Goal: Information Seeking & Learning: Learn about a topic

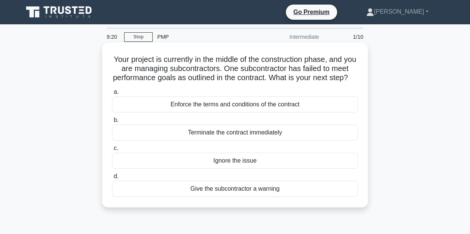
click at [236, 197] on div "Give the subcontractor a warning" at bounding box center [235, 189] width 246 height 16
click at [112, 179] on input "d. Give the subcontractor a warning" at bounding box center [112, 176] width 0 height 5
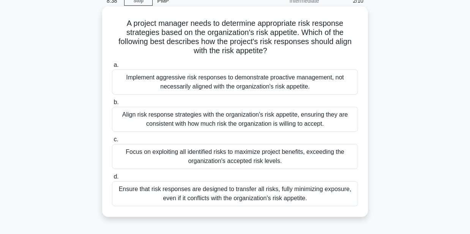
scroll to position [36, 0]
click at [251, 120] on div "Align risk response strategies with the organization's risk appetite, ensuring …" at bounding box center [235, 118] width 246 height 25
click at [112, 104] on input "b. Align risk response strategies with the organization's risk appetite, ensuri…" at bounding box center [112, 102] width 0 height 5
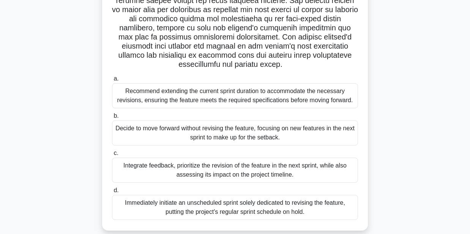
scroll to position [143, 0]
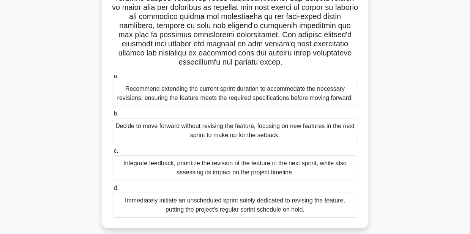
click at [215, 166] on div "Integrate feedback, prioritize the revision of the feature in the next sprint, …" at bounding box center [235, 167] width 246 height 25
click at [112, 153] on input "c. Integrate feedback, prioritize the revision of the feature in the next sprin…" at bounding box center [112, 151] width 0 height 5
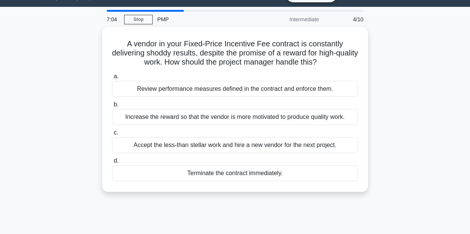
scroll to position [0, 0]
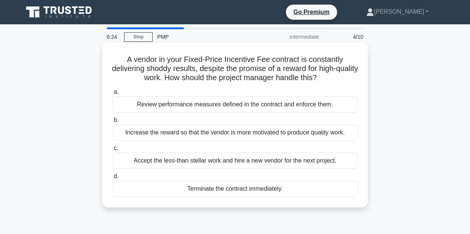
click at [188, 106] on div "Review performance measures defined in the contract and enforce them." at bounding box center [235, 104] width 246 height 16
click at [112, 95] on input "a. Review performance measures defined in the contract and enforce them." at bounding box center [112, 92] width 0 height 5
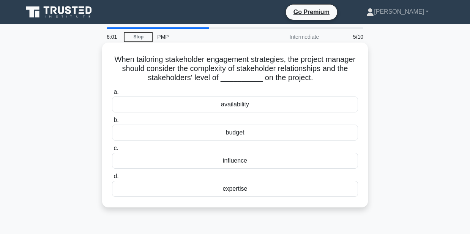
click at [233, 163] on div "influence" at bounding box center [235, 161] width 246 height 16
click at [112, 151] on input "c. influence" at bounding box center [112, 148] width 0 height 5
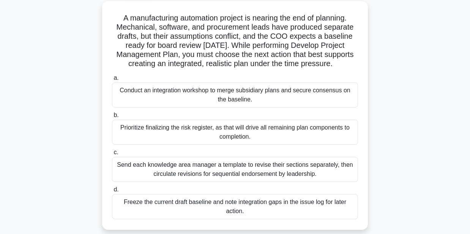
scroll to position [44, 0]
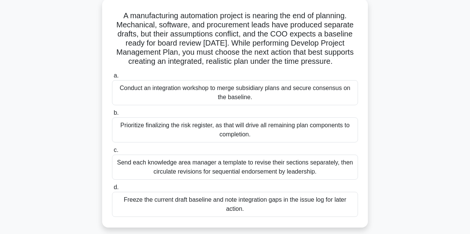
click at [158, 170] on div "Send each knowledge area manager a template to revise their sections separately…" at bounding box center [235, 167] width 246 height 25
click at [112, 153] on input "c. Send each knowledge area manager a template to revise their sections separat…" at bounding box center [112, 150] width 0 height 5
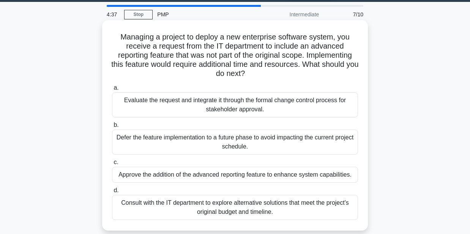
scroll to position [23, 0]
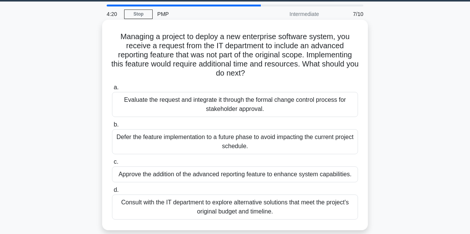
click at [193, 101] on div "Evaluate the request and integrate it through the formal change control process…" at bounding box center [235, 104] width 246 height 25
click at [112, 90] on input "a. Evaluate the request and integrate it through the formal change control proc…" at bounding box center [112, 87] width 0 height 5
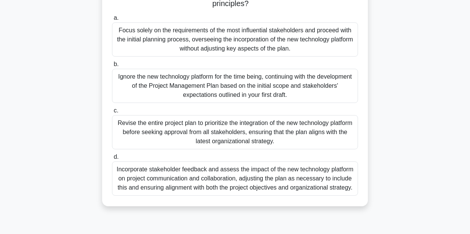
scroll to position [175, 0]
click at [198, 131] on div "Revise the entire project plan to prioritize the integration of the new technol…" at bounding box center [235, 132] width 246 height 34
click at [112, 113] on input "c. Revise the entire project plan to prioritize the integration of the new tech…" at bounding box center [112, 110] width 0 height 5
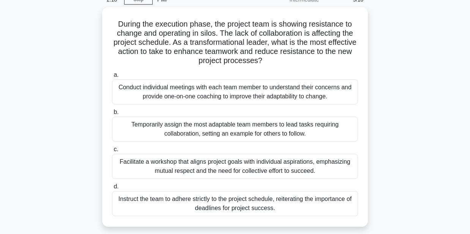
scroll to position [37, 0]
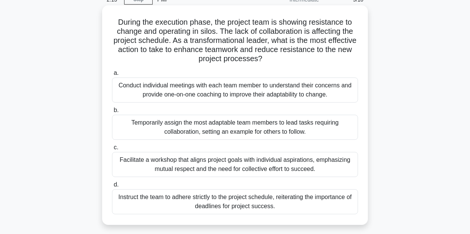
click at [201, 168] on div "Facilitate a workshop that aligns project goals with individual aspirations, em…" at bounding box center [235, 164] width 246 height 25
click at [112, 150] on input "c. Facilitate a workshop that aligns project goals with individual aspirations,…" at bounding box center [112, 147] width 0 height 5
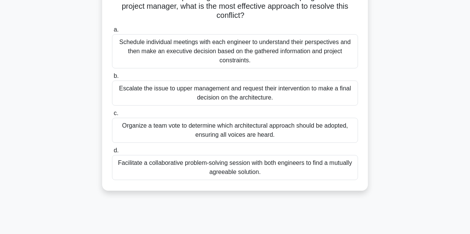
scroll to position [108, 0]
click at [168, 167] on div "Facilitate a collaborative problem-solving session with both engineers to find …" at bounding box center [235, 167] width 246 height 25
click at [112, 153] on input "d. Facilitate a collaborative problem-solving session with both engineers to fi…" at bounding box center [112, 150] width 0 height 5
